Goal: Communication & Community: Answer question/provide support

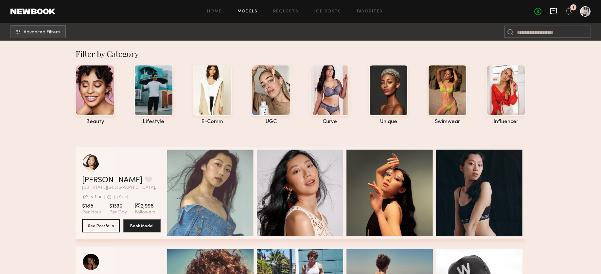
click at [495, 11] on icon at bounding box center [553, 11] width 7 height 7
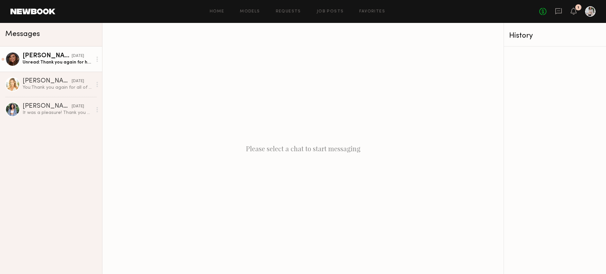
click at [82, 56] on div "[DATE]" at bounding box center [78, 56] width 12 height 6
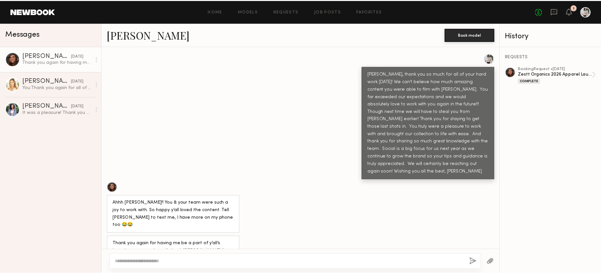
scroll to position [485, 0]
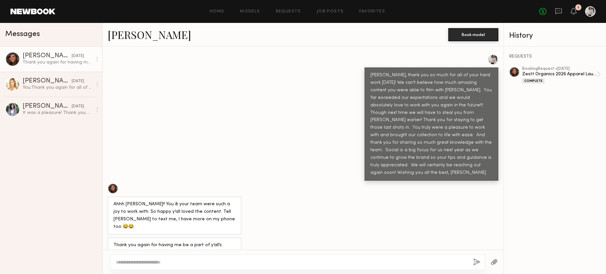
click at [49, 12] on link at bounding box center [32, 12] width 45 height 6
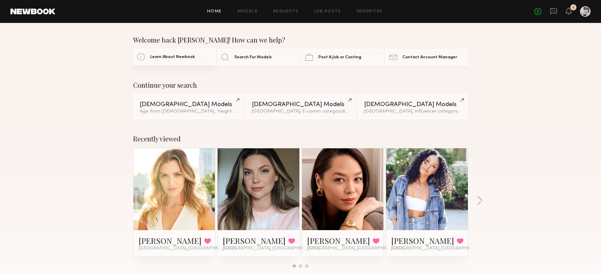
click at [146, 56] on link "Learn About Newbook" at bounding box center [174, 57] width 82 height 16
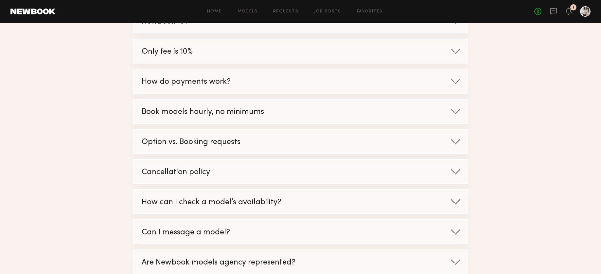
scroll to position [124, 0]
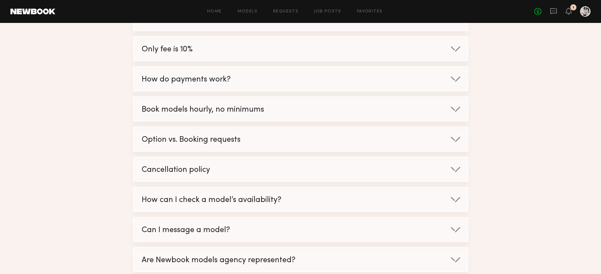
click at [178, 83] on span "How do payments work?" at bounding box center [186, 80] width 89 height 8
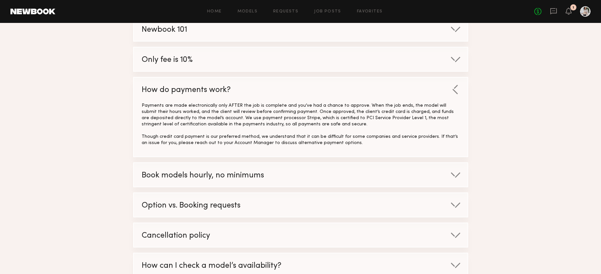
scroll to position [106, 0]
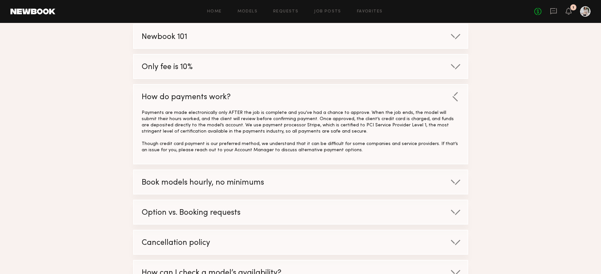
click at [325, 39] on div "Newbook 101" at bounding box center [294, 37] width 320 height 25
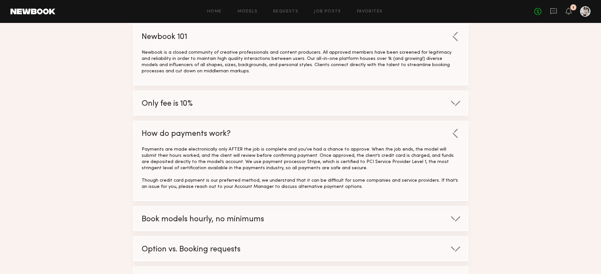
click at [325, 39] on div "Newbook 101" at bounding box center [294, 37] width 320 height 25
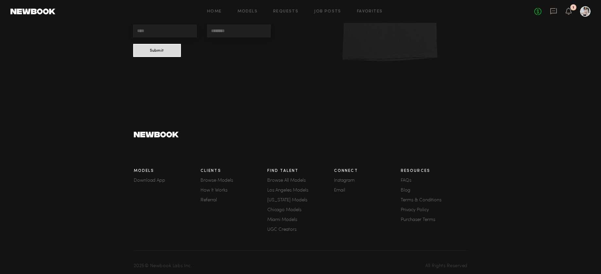
scroll to position [754, 0]
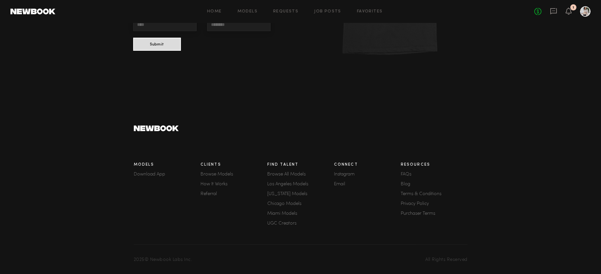
click at [404, 177] on link "FAQs" at bounding box center [434, 174] width 67 height 5
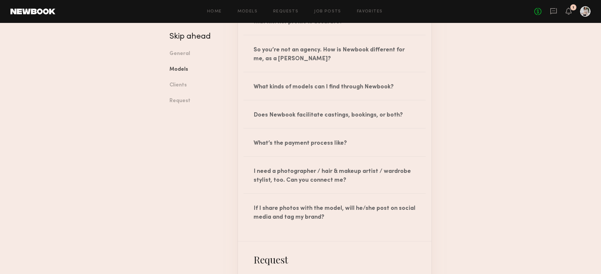
scroll to position [748, 0]
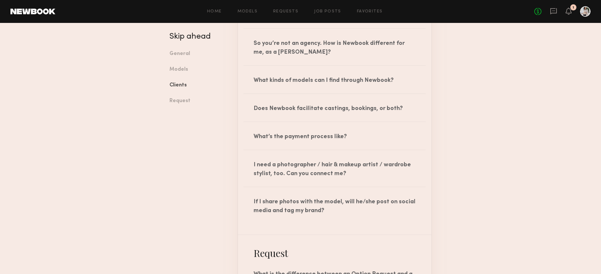
scroll to position [756, 0]
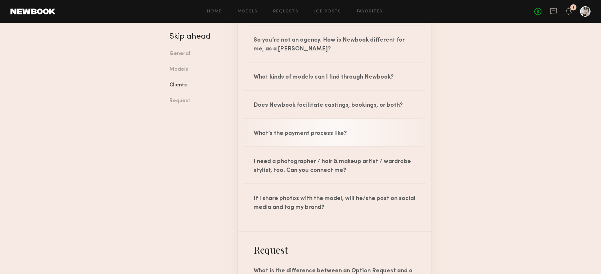
click at [261, 136] on div "What’s the payment process like?" at bounding box center [335, 132] width 194 height 27
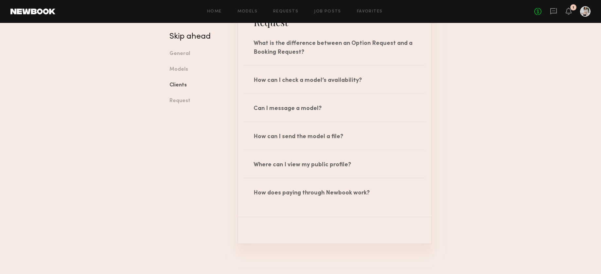
scroll to position [1040, 0]
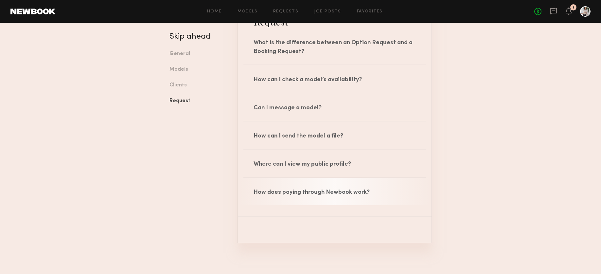
click at [290, 194] on div "How does paying through Newbook work?" at bounding box center [335, 191] width 194 height 27
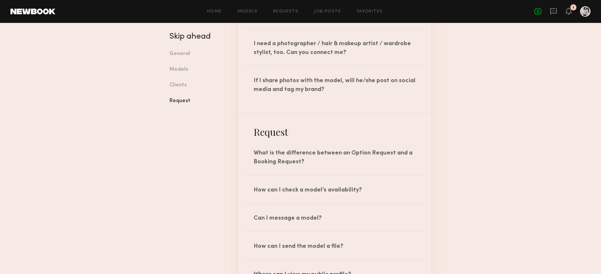
scroll to position [928, 0]
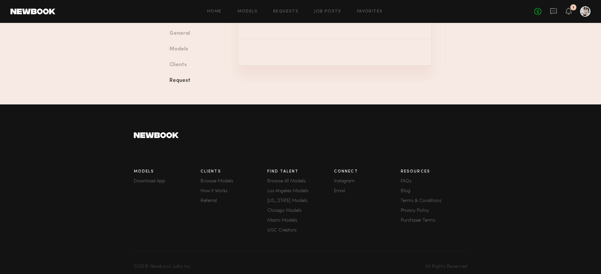
scroll to position [1272, 0]
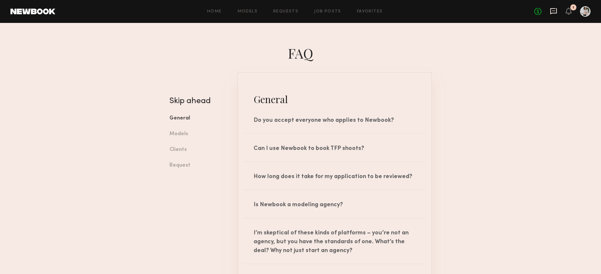
click at [495, 12] on icon at bounding box center [553, 11] width 7 height 6
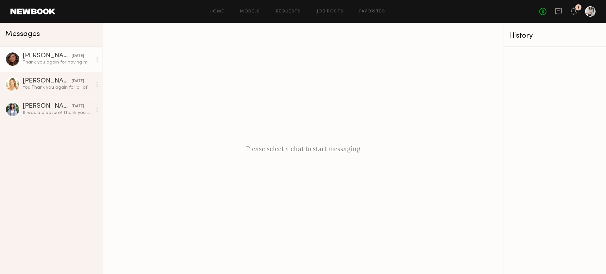
click at [54, 57] on div "[PERSON_NAME]" at bounding box center [47, 56] width 49 height 7
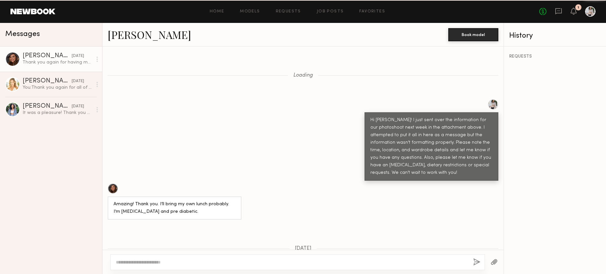
scroll to position [485, 0]
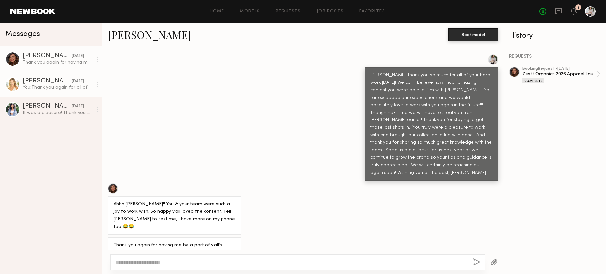
click at [52, 81] on div "[PERSON_NAME]" at bounding box center [47, 81] width 49 height 7
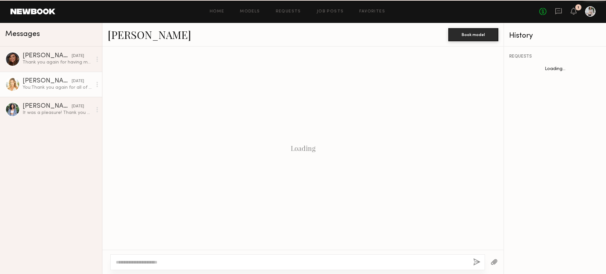
scroll to position [643, 0]
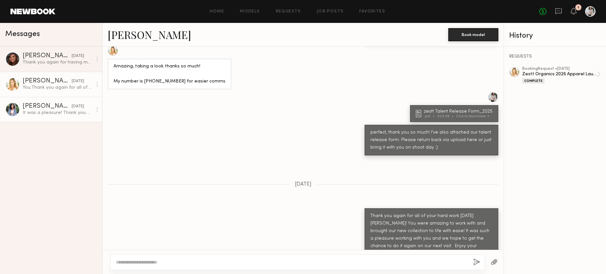
click at [52, 108] on div "[PERSON_NAME]" at bounding box center [47, 106] width 49 height 7
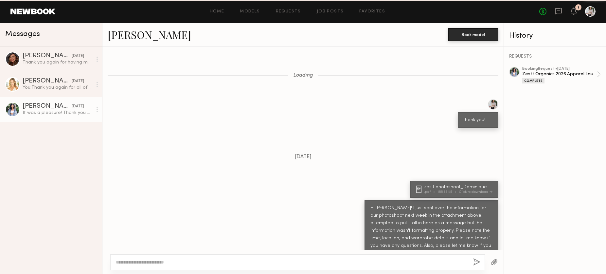
scroll to position [507, 0]
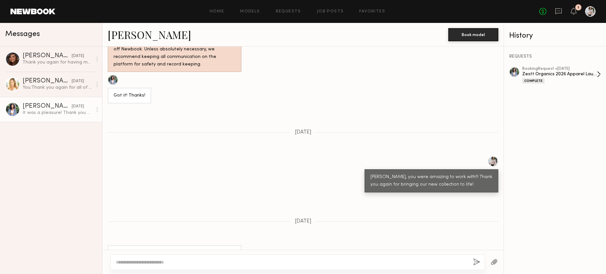
click at [495, 67] on div "booking Request • [DATE]" at bounding box center [559, 69] width 75 height 4
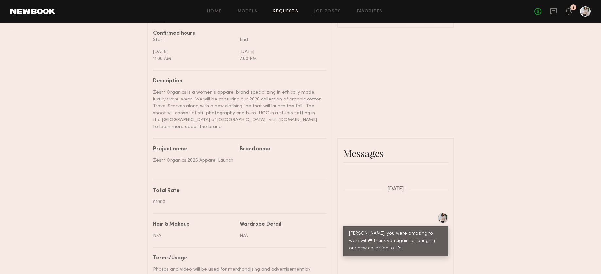
scroll to position [168, 0]
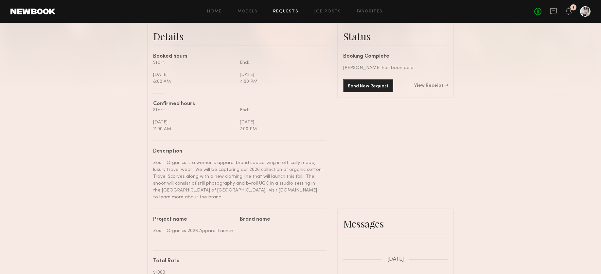
click at [433, 88] on div "Send New Request View Receipt" at bounding box center [395, 85] width 105 height 13
click at [432, 86] on link "View Receipt" at bounding box center [431, 85] width 34 height 5
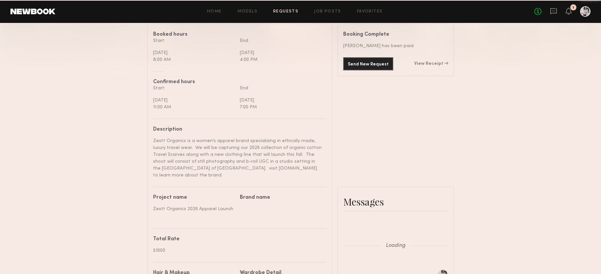
scroll to position [626, 0]
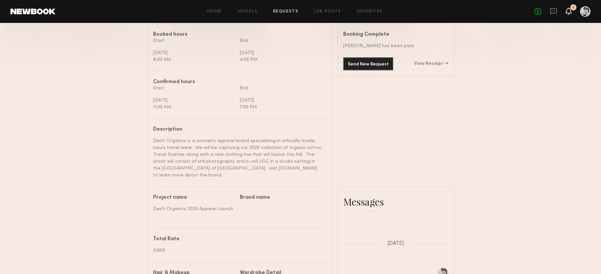
click at [570, 11] on icon at bounding box center [568, 11] width 5 height 5
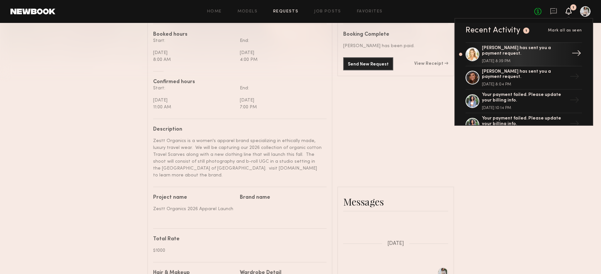
click at [506, 54] on div "Sarah P. has sent you a payment request." at bounding box center [524, 50] width 85 height 11
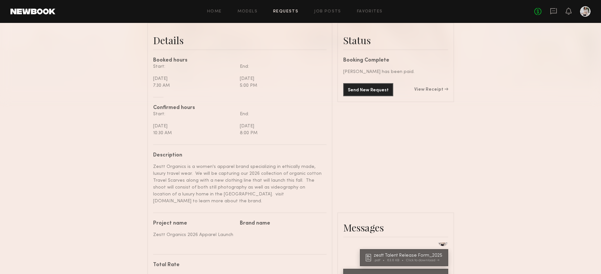
scroll to position [158, 0]
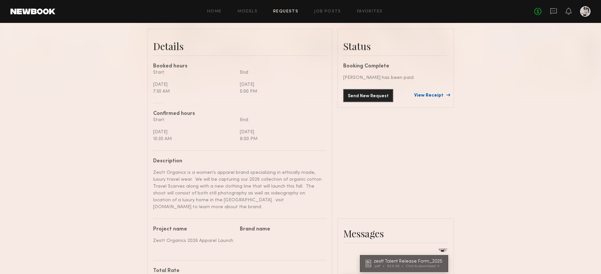
click at [437, 94] on link "View Receipt" at bounding box center [431, 95] width 34 height 5
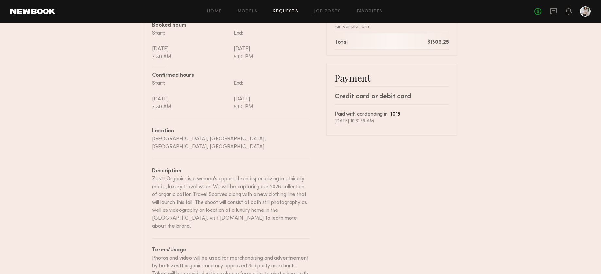
scroll to position [143, 0]
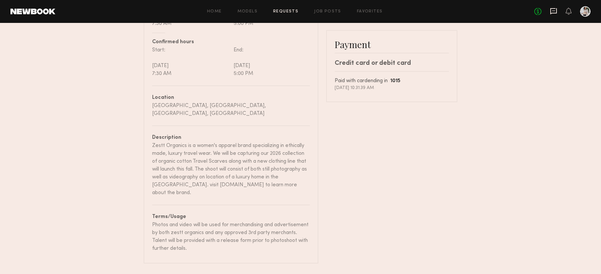
click at [555, 11] on icon at bounding box center [553, 11] width 7 height 7
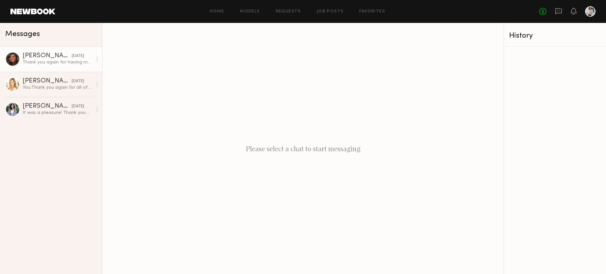
click at [51, 60] on div "Thank you again for having me be a part of y’all’s brands content + shoot & tha…" at bounding box center [58, 62] width 70 height 6
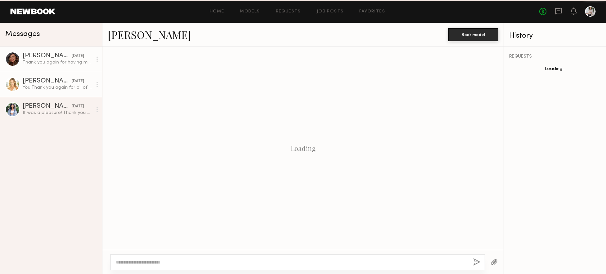
scroll to position [485, 0]
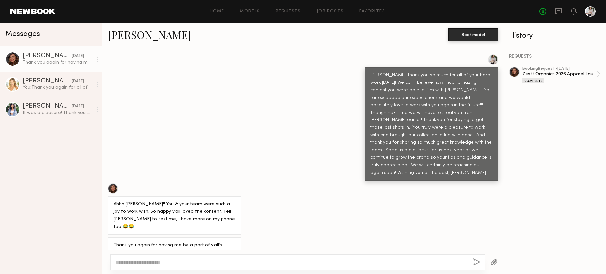
click at [192, 261] on textarea at bounding box center [292, 262] width 352 height 7
type textarea "**********"
click at [477, 260] on button "button" at bounding box center [476, 262] width 7 height 8
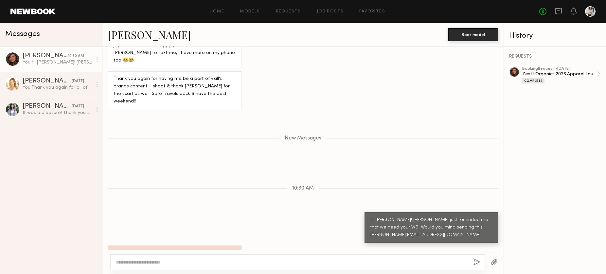
scroll to position [647, 0]
